Goal: Task Accomplishment & Management: Manage account settings

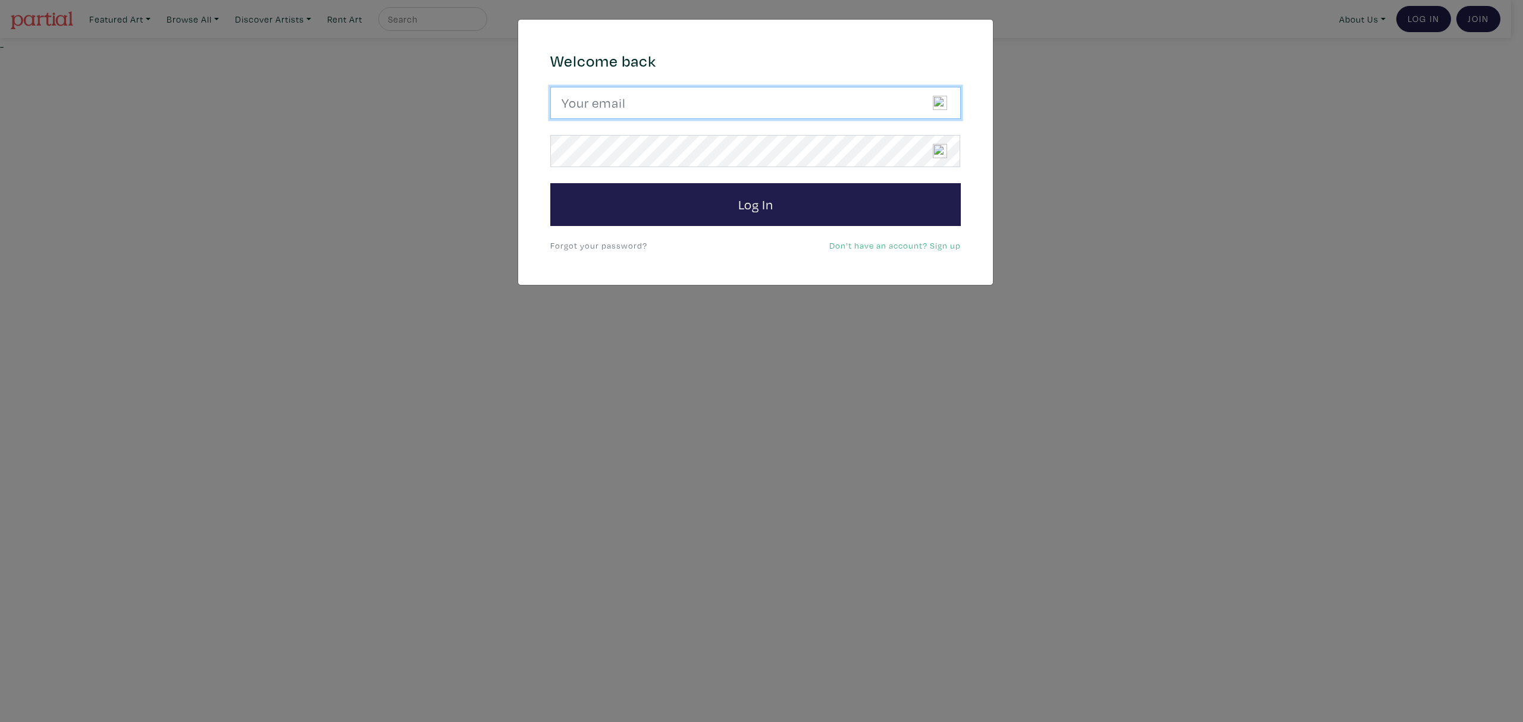
click at [781, 109] on input "email" at bounding box center [755, 103] width 411 height 32
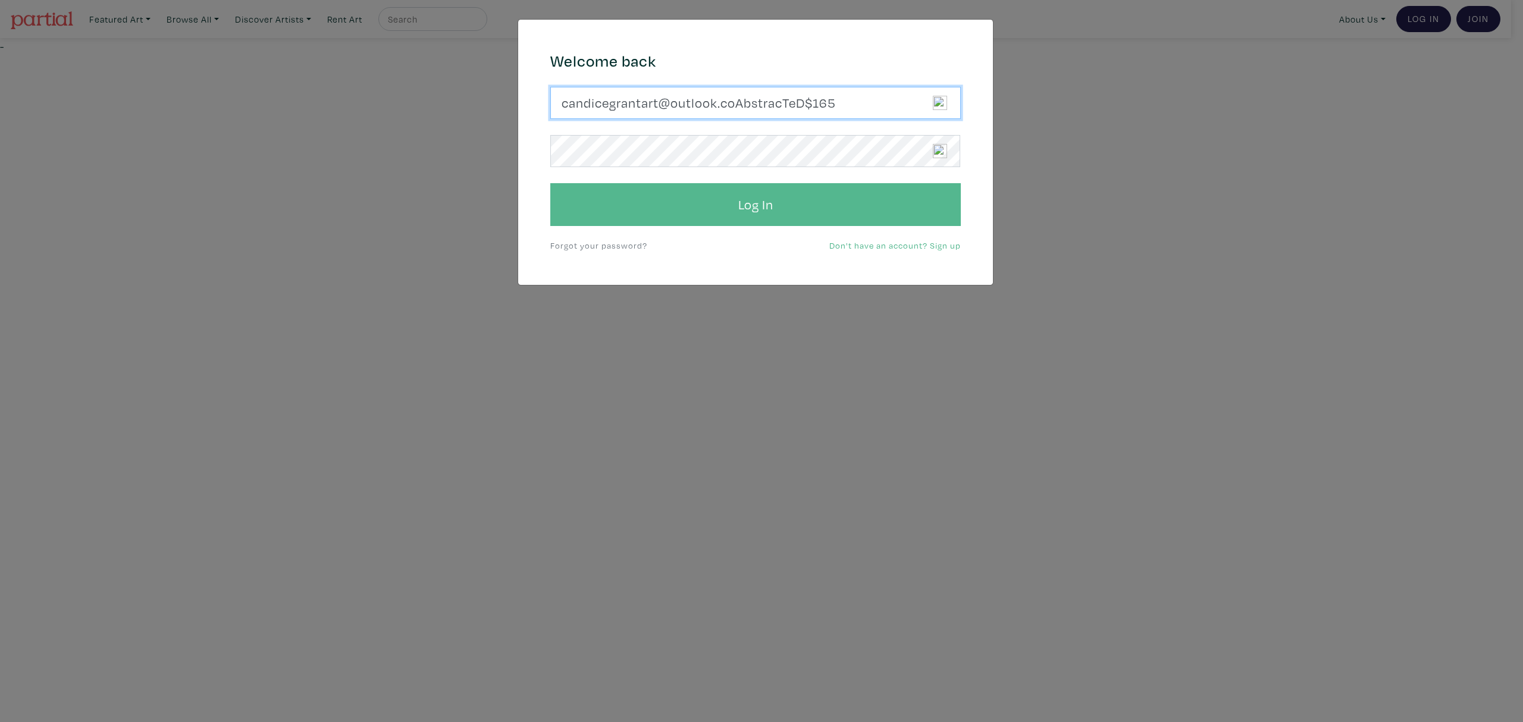
click at [550, 183] on button "Log In" at bounding box center [755, 204] width 411 height 43
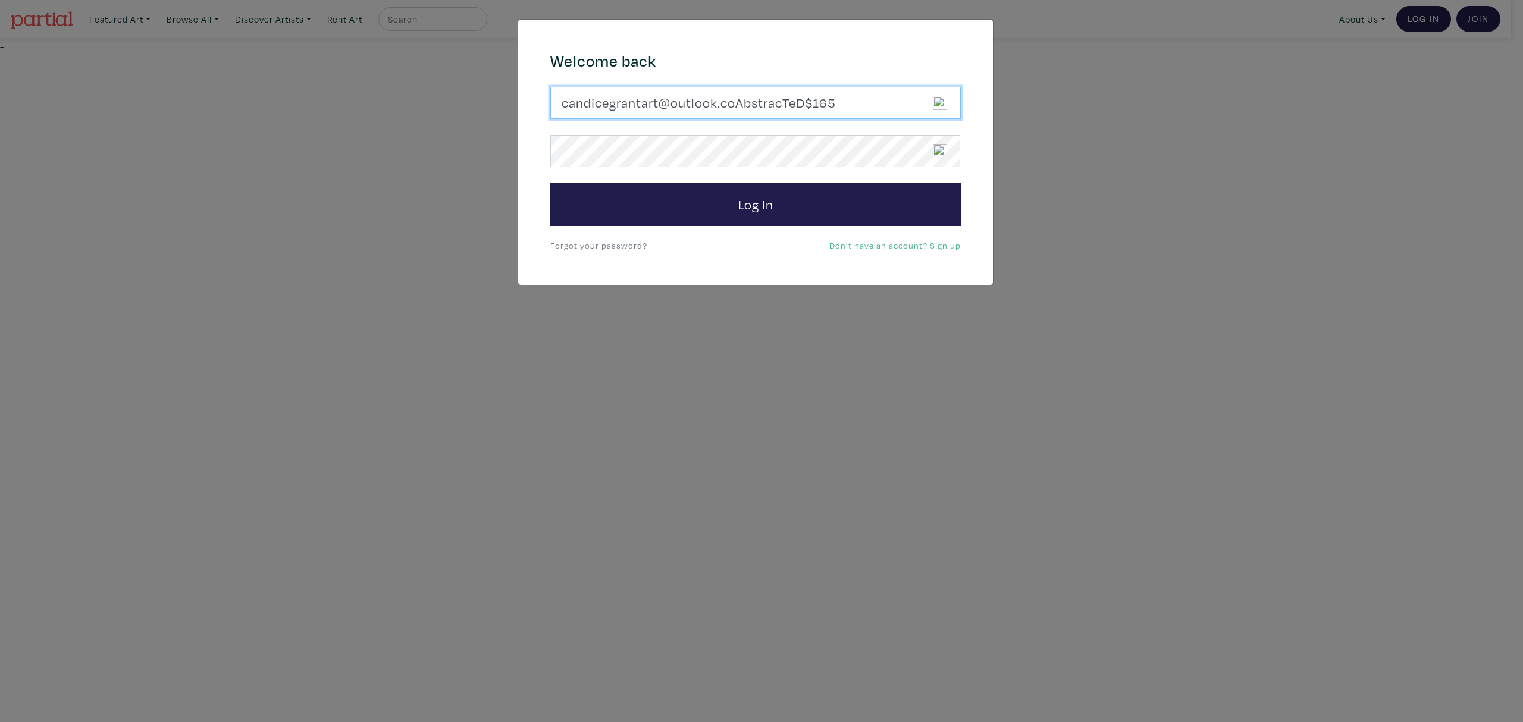
drag, startPoint x: 843, startPoint y: 101, endPoint x: 739, endPoint y: 102, distance: 104.1
click at [739, 102] on input "candicegrantart@outlook.coAbstracTeD$165" at bounding box center [755, 103] width 411 height 32
type input "candicegrantart@outlook.com"
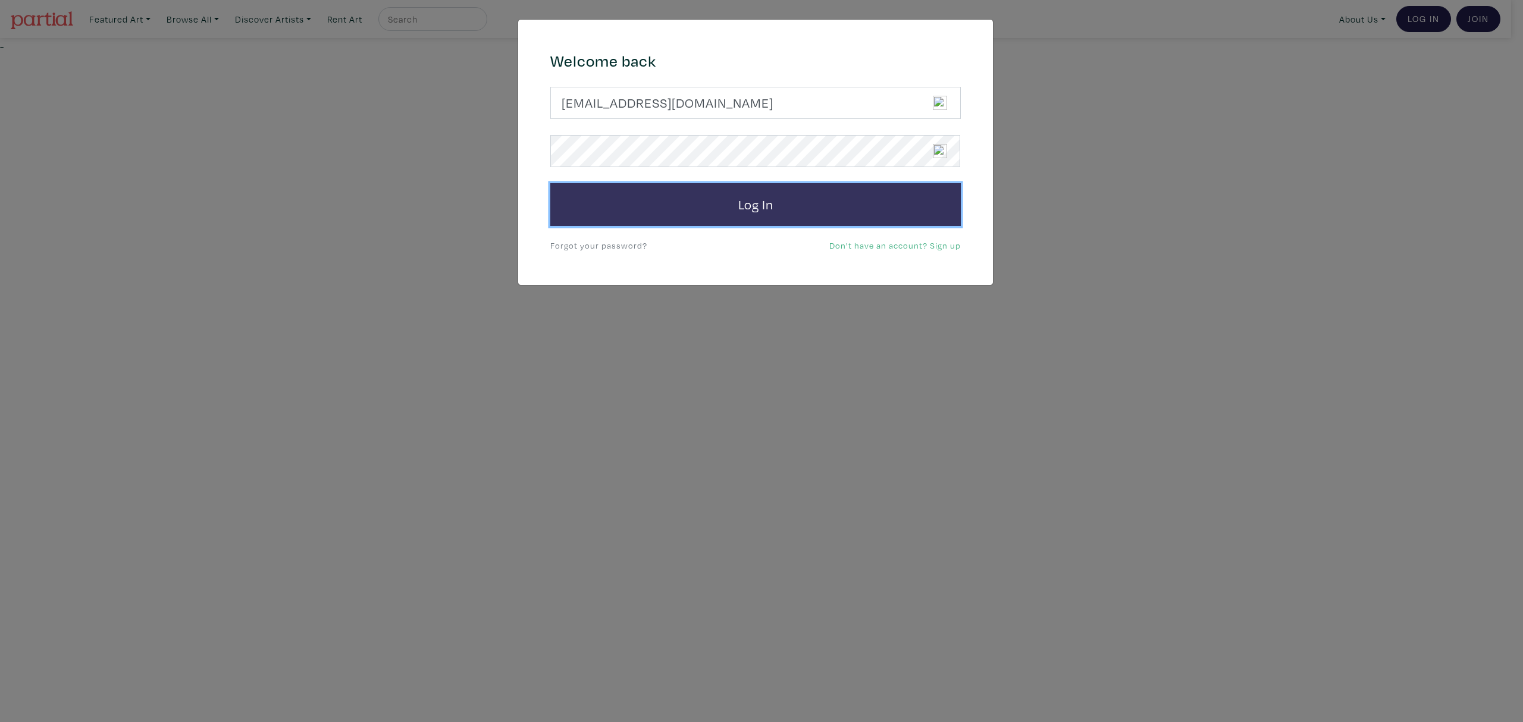
click at [713, 208] on button "Log In" at bounding box center [755, 204] width 411 height 43
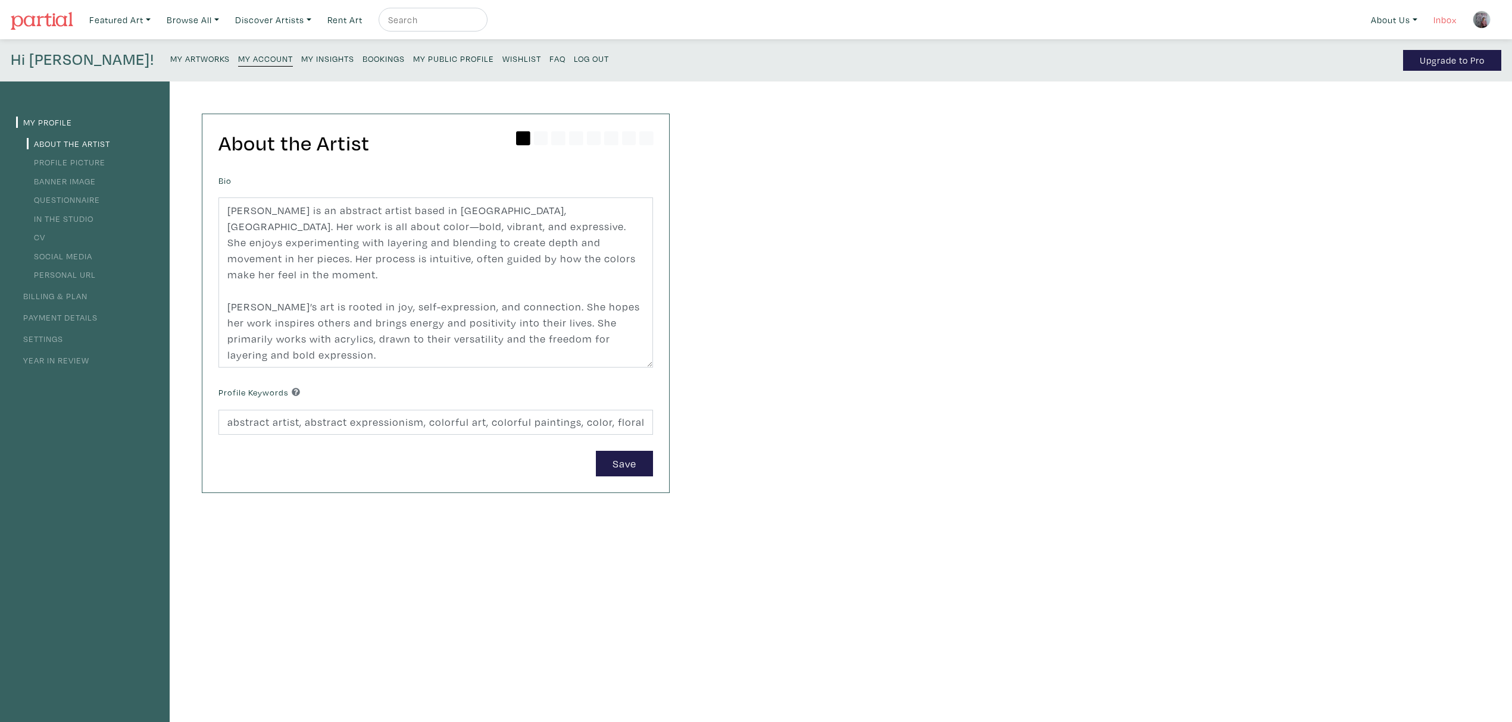
click at [1450, 21] on link "Inbox" at bounding box center [1445, 20] width 34 height 24
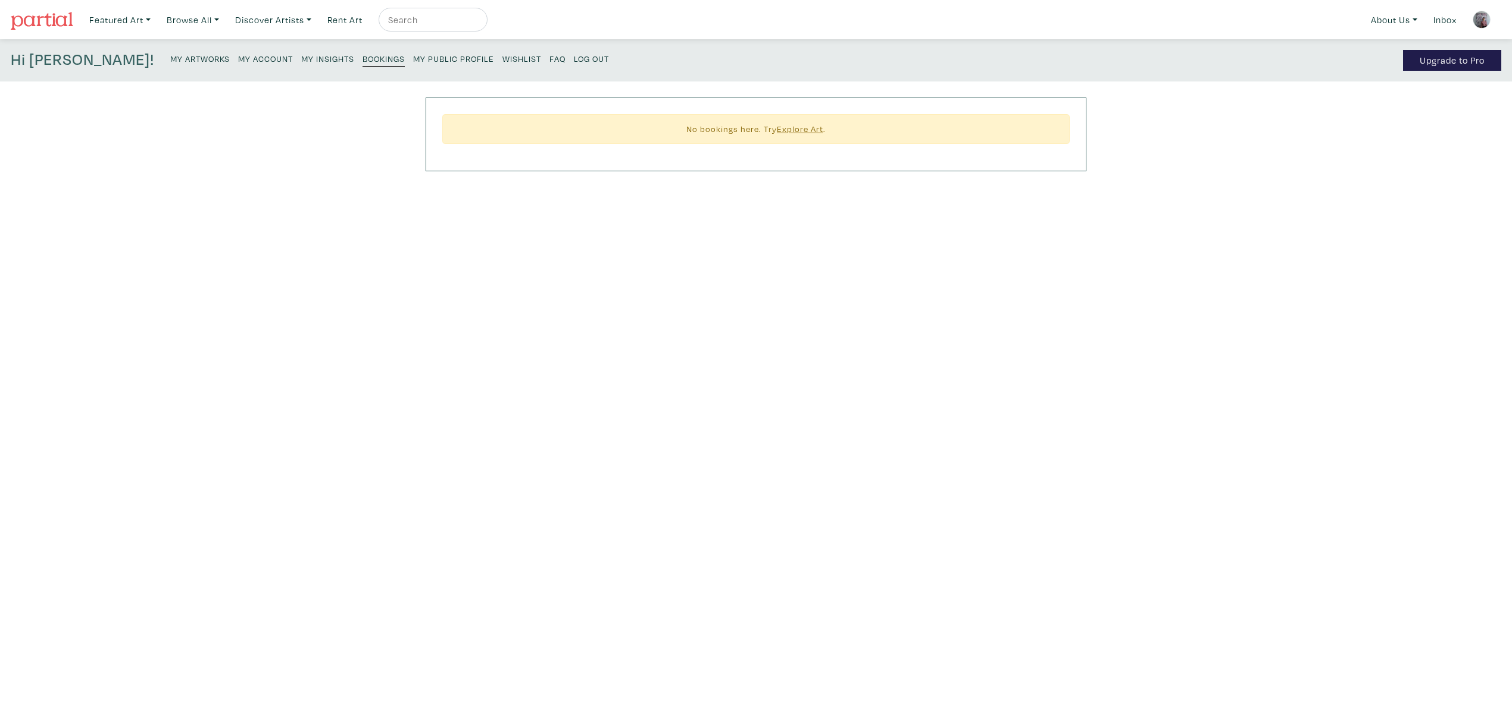
click at [301, 56] on small "My Insights" at bounding box center [327, 58] width 53 height 11
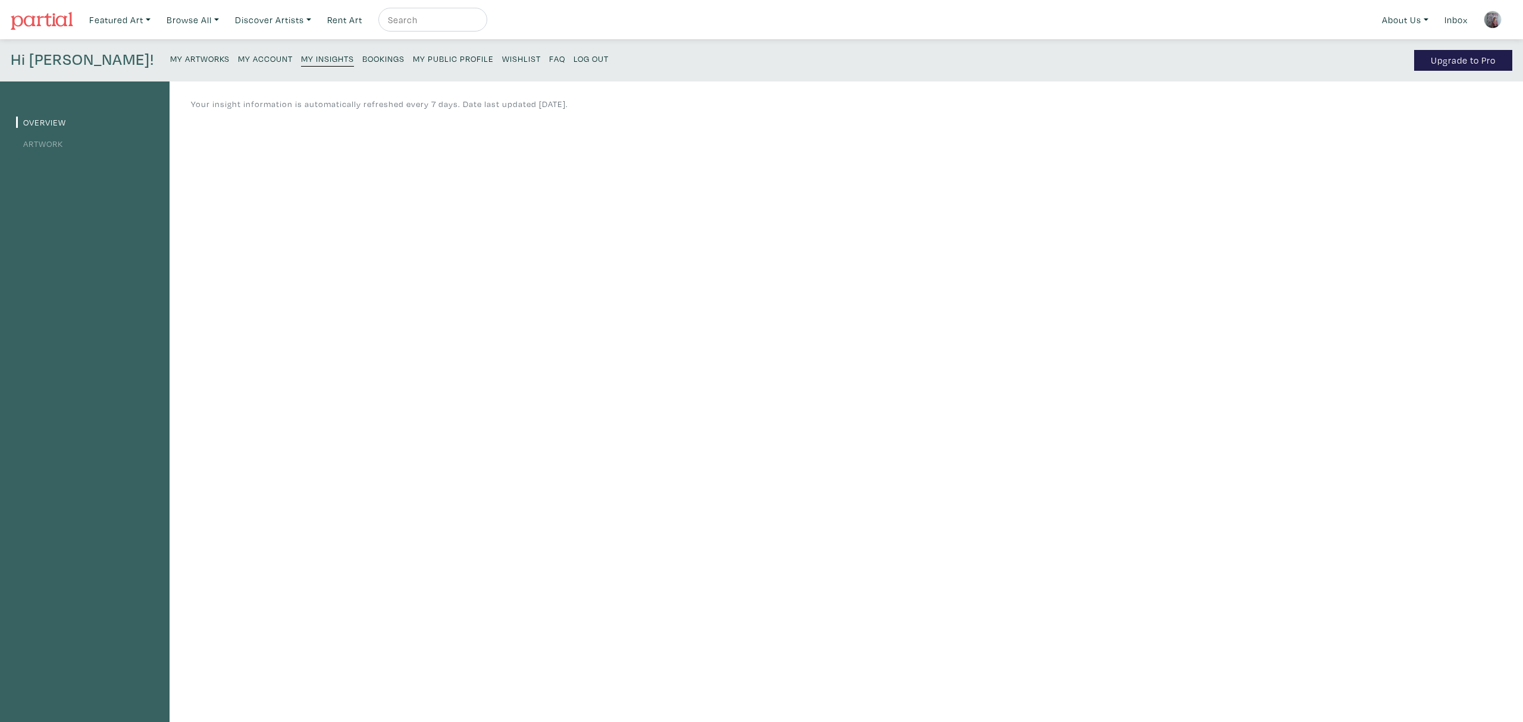
click at [43, 143] on link "Artwork" at bounding box center [39, 143] width 47 height 11
